Goal: Navigation & Orientation: Find specific page/section

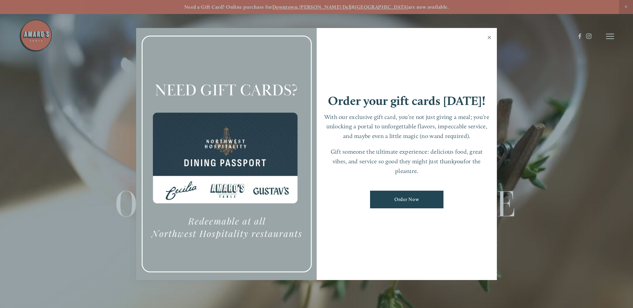
click at [487, 36] on link "Close" at bounding box center [489, 38] width 13 height 19
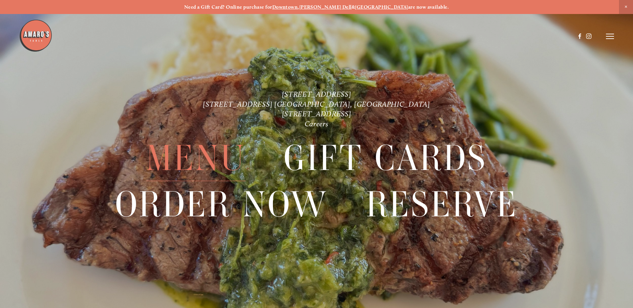
click at [186, 157] on span "Menu" at bounding box center [195, 158] width 99 height 46
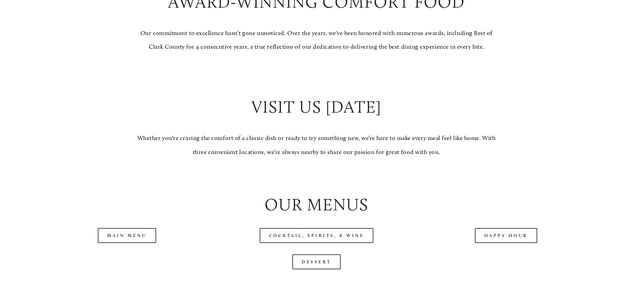
scroll to position [701, 0]
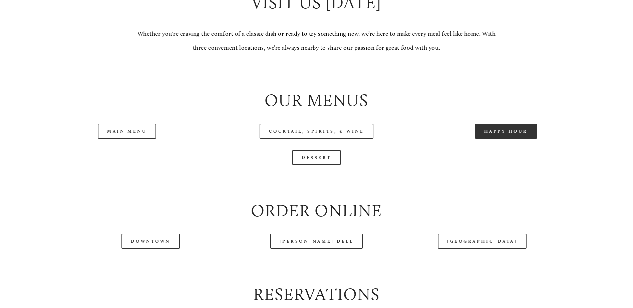
click at [509, 139] on link "Happy Hour" at bounding box center [506, 131] width 63 height 15
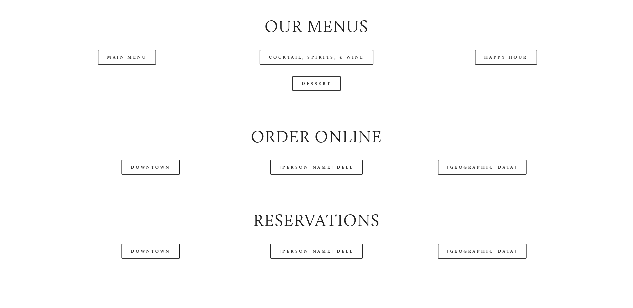
scroll to position [801, 0]
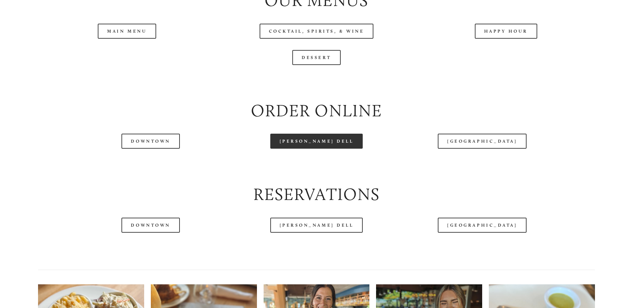
click at [334, 149] on link "[PERSON_NAME] Dell" at bounding box center [316, 141] width 93 height 15
